Goal: Navigation & Orientation: Understand site structure

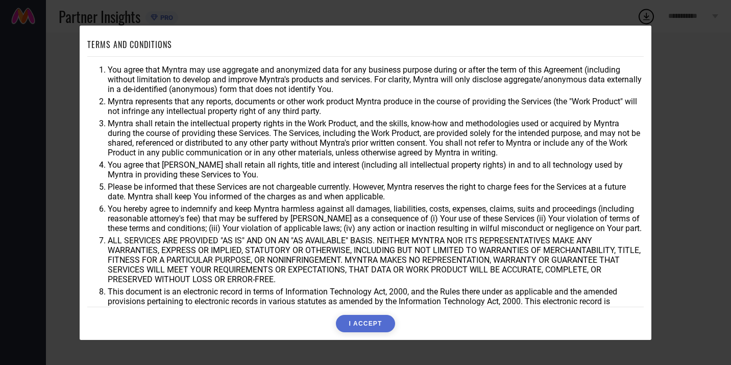
click at [365, 319] on button "I ACCEPT" at bounding box center [365, 323] width 59 height 17
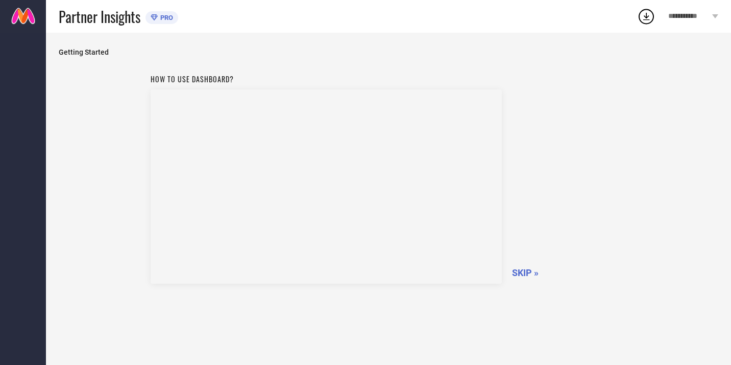
click at [525, 270] on span "SKIP »" at bounding box center [525, 272] width 27 height 11
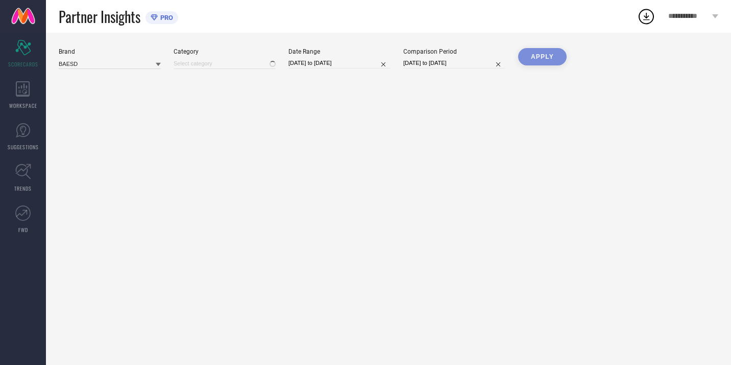
type input "All"
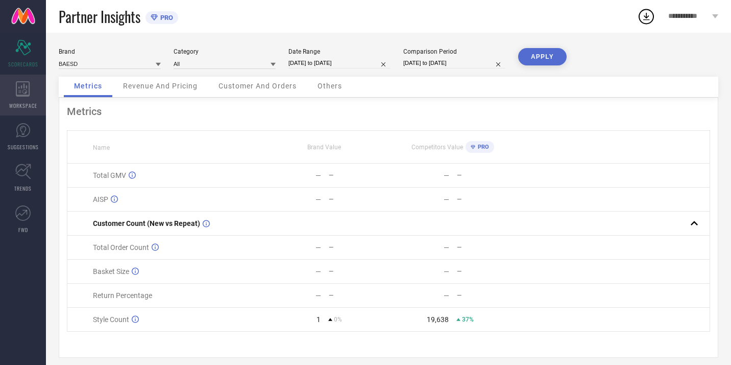
click at [25, 97] on div "WORKSPACE" at bounding box center [23, 95] width 46 height 41
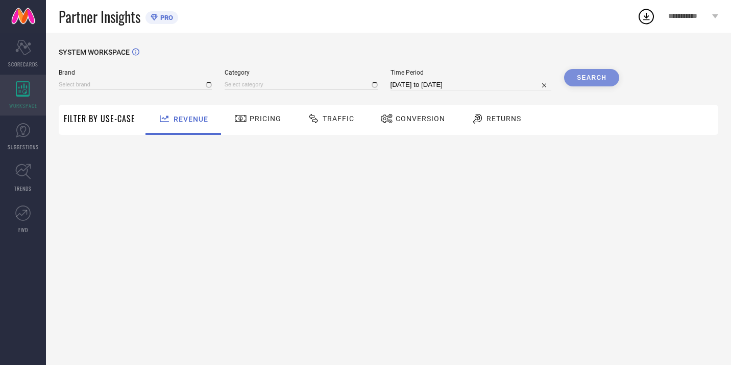
type input "BAESD"
type input "All"
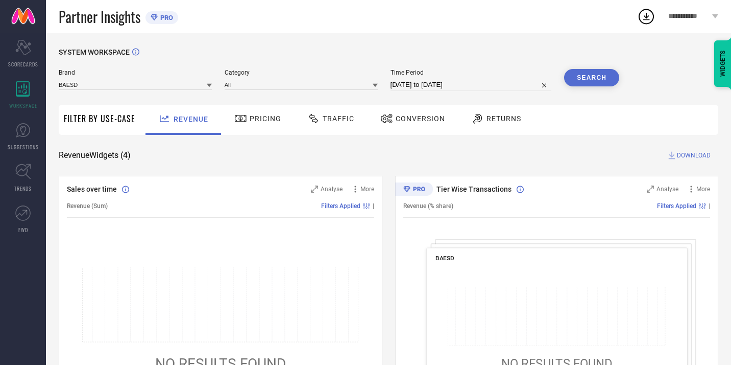
click at [266, 122] on span "Pricing" at bounding box center [266, 118] width 32 height 8
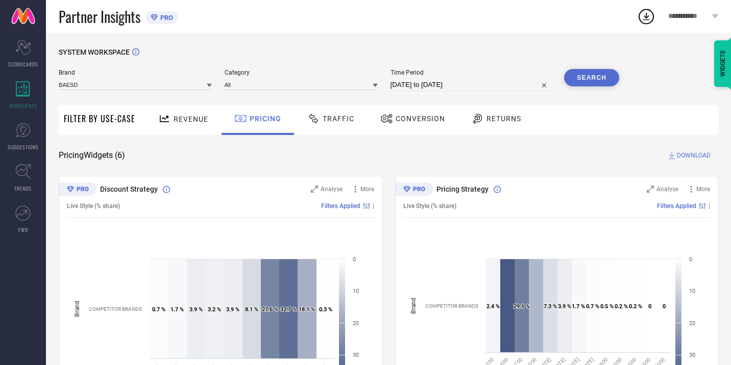
click at [193, 121] on span "Revenue" at bounding box center [191, 119] width 35 height 8
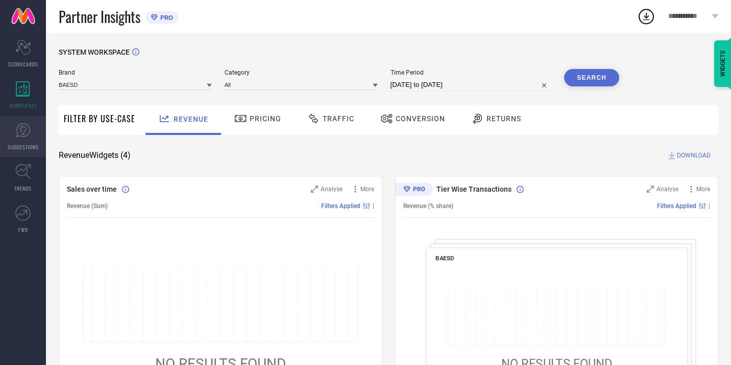
click at [27, 143] on span "SUGGESTIONS" at bounding box center [23, 147] width 31 height 8
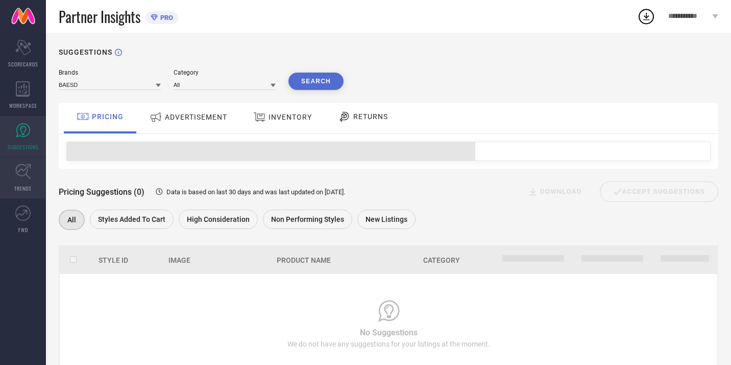
click at [20, 179] on icon at bounding box center [23, 171] width 16 height 16
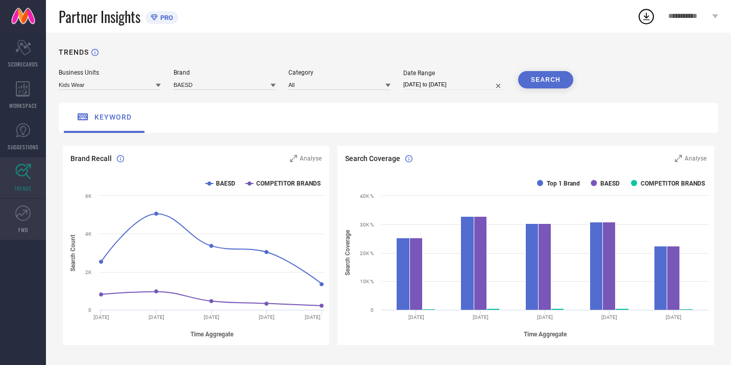
click at [25, 211] on icon at bounding box center [22, 212] width 15 height 15
